Goal: Task Accomplishment & Management: Manage account settings

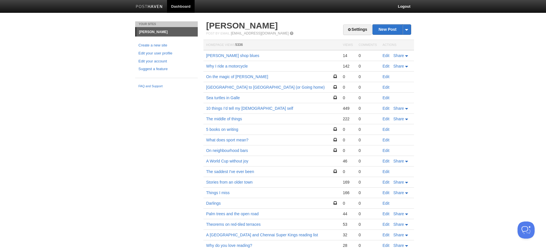
click at [151, 8] on img at bounding box center [149, 7] width 27 height 4
click at [363, 27] on link "Settings" at bounding box center [357, 29] width 28 height 11
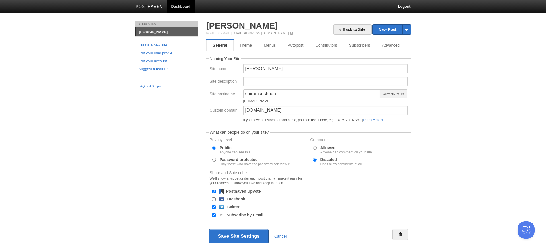
scroll to position [15, 0]
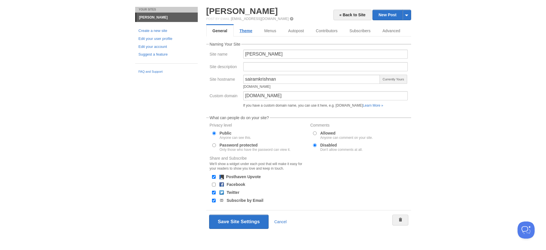
click at [245, 29] on link "Theme" at bounding box center [246, 30] width 25 height 11
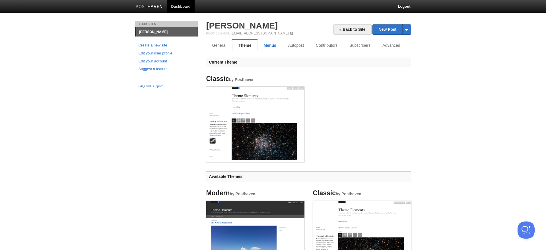
click at [269, 47] on link "Menus" at bounding box center [270, 45] width 24 height 11
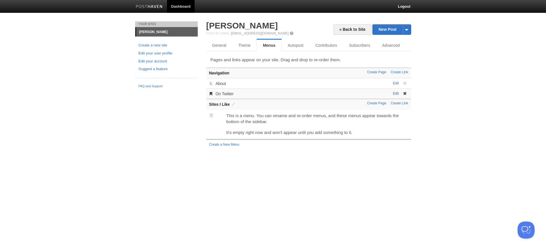
click at [397, 95] on link "Edit" at bounding box center [396, 93] width 6 height 4
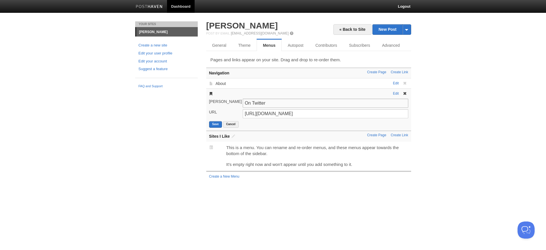
click at [248, 103] on input "On Twitter" at bounding box center [325, 102] width 165 height 9
type input "Follow me on Twitter"
click at [216, 125] on button "Save" at bounding box center [215, 124] width 13 height 7
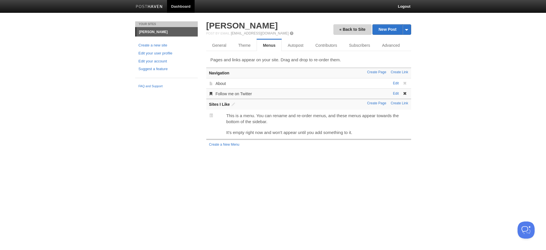
click at [349, 30] on link "« Back to Site" at bounding box center [352, 29] width 38 height 11
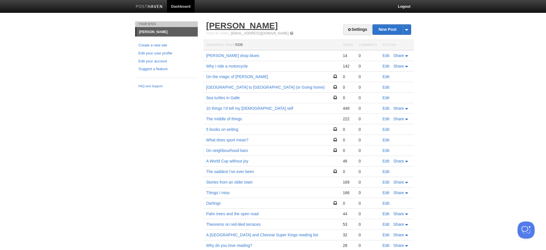
click at [243, 26] on link "[PERSON_NAME]" at bounding box center [242, 25] width 72 height 9
click at [359, 31] on link "Settings" at bounding box center [357, 29] width 28 height 11
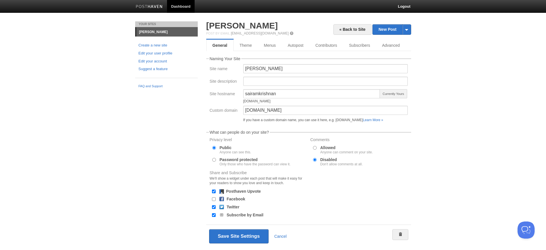
scroll to position [15, 0]
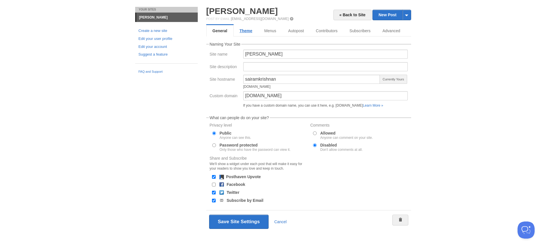
click at [247, 30] on link "Theme" at bounding box center [246, 30] width 25 height 11
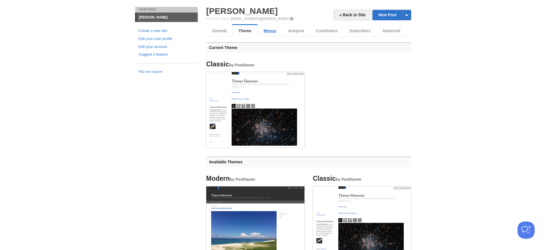
click at [267, 32] on link "Menus" at bounding box center [270, 30] width 24 height 11
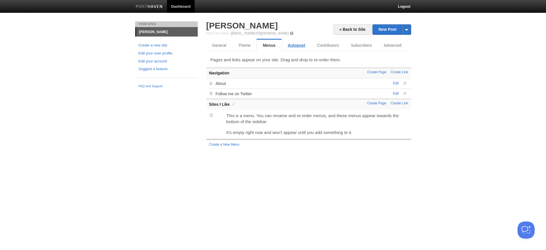
click at [298, 43] on link "Autopost" at bounding box center [296, 45] width 29 height 11
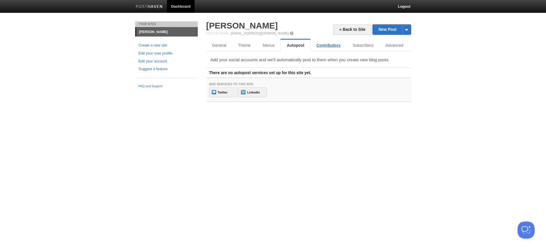
click at [316, 46] on link "Contributors" at bounding box center [328, 45] width 36 height 11
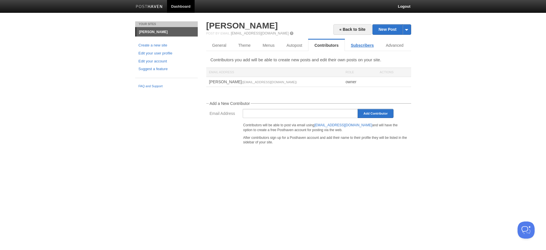
click at [356, 49] on link "Subscribers" at bounding box center [362, 45] width 35 height 11
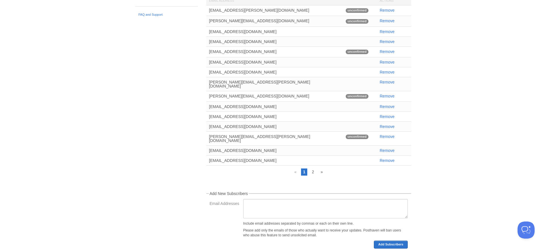
scroll to position [81, 0]
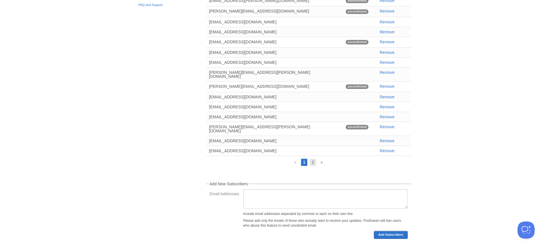
click at [314, 158] on link "2" at bounding box center [313, 161] width 6 height 7
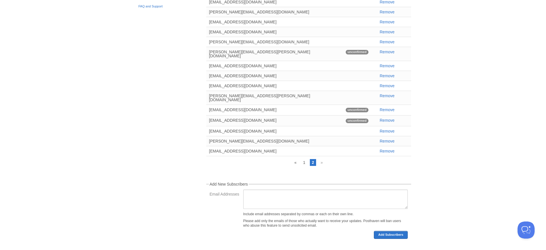
scroll to position [0, 0]
